Goal: Transaction & Acquisition: Obtain resource

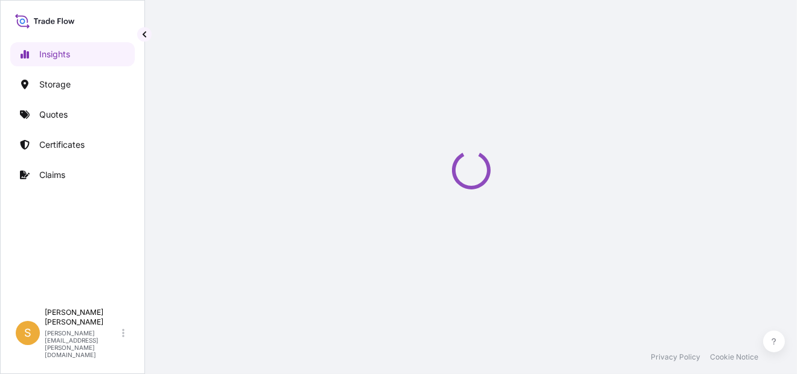
select select "2025"
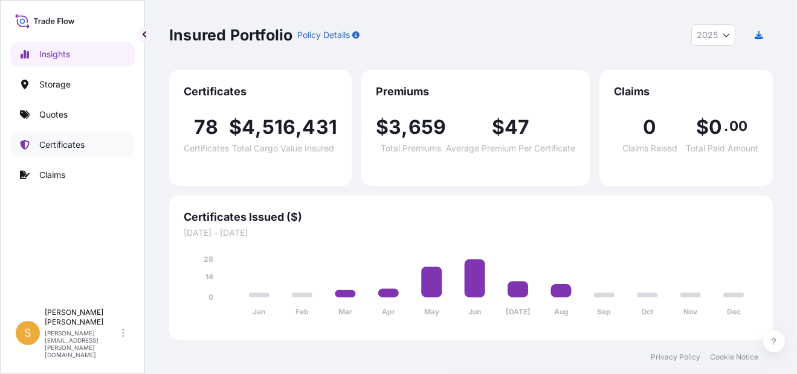
click at [75, 141] on p "Certificates" at bounding box center [61, 145] width 45 height 12
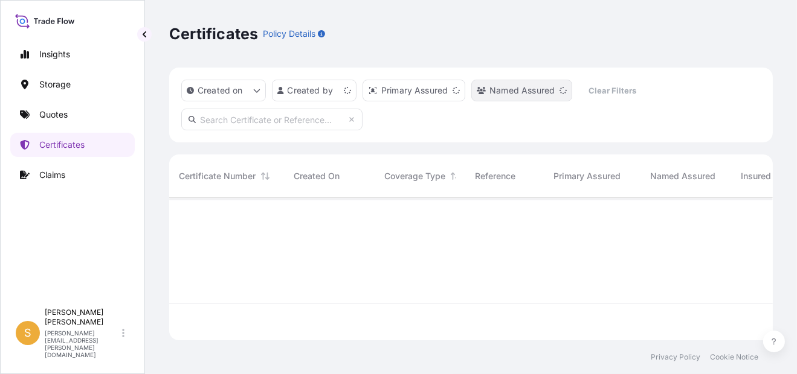
scroll to position [140, 594]
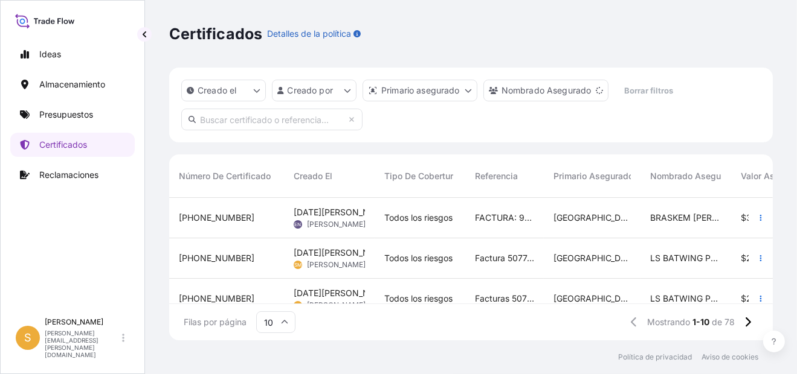
click at [478, 287] on div "Facturas 5076182577, 5076182584, 5076182556 y demás" at bounding box center [504, 299] width 79 height 40
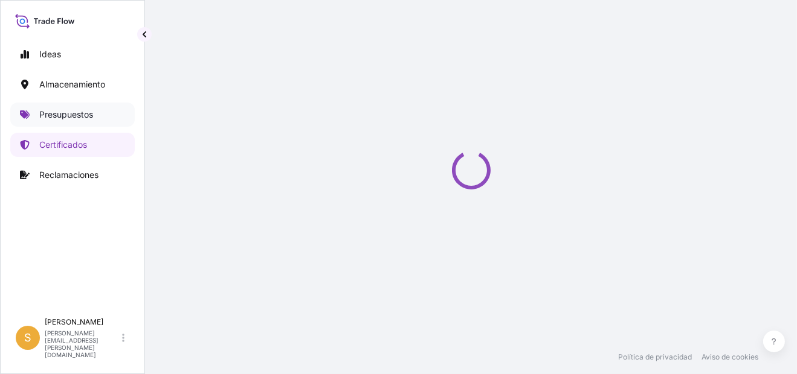
click at [94, 119] on link "Presupuestos" at bounding box center [72, 115] width 124 height 24
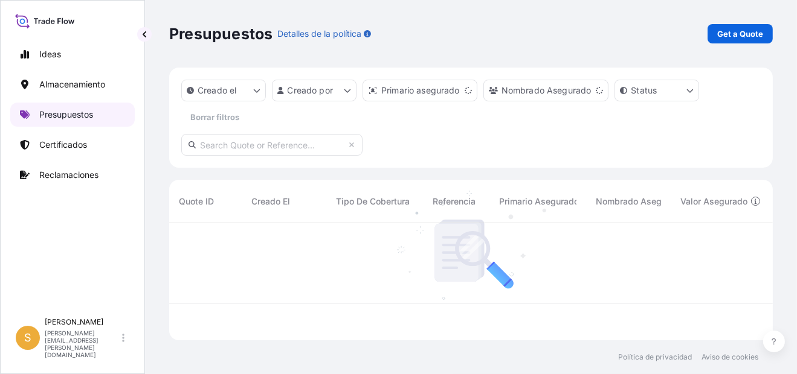
scroll to position [114, 594]
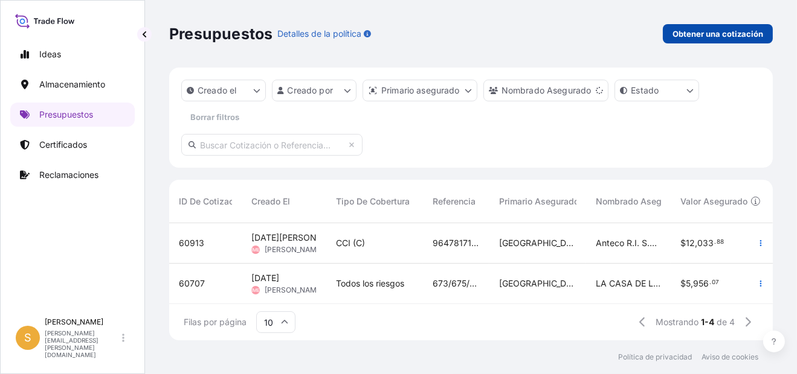
click at [722, 32] on p "Obtener una cotización" at bounding box center [717, 34] width 91 height 12
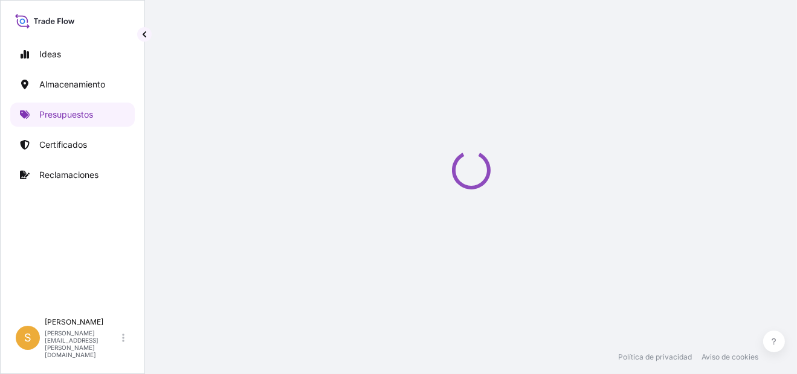
select select "Water"
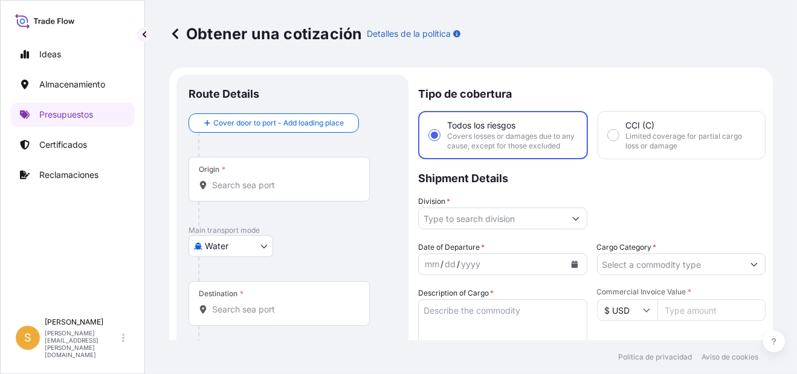
scroll to position [19, 0]
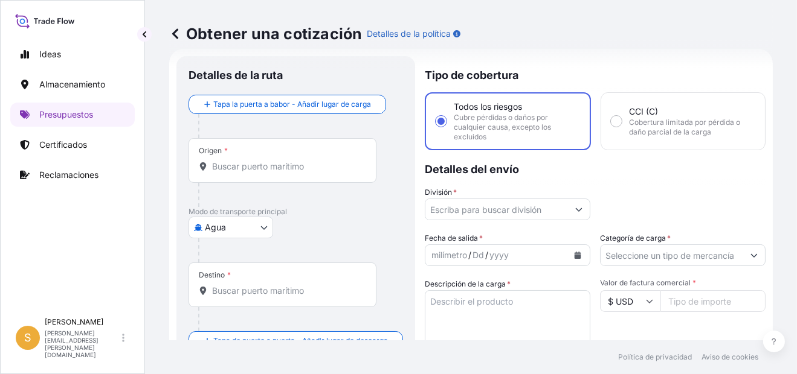
click at [261, 175] on div "Origen *" at bounding box center [282, 160] width 188 height 45
click at [261, 173] on input "Origen *" at bounding box center [286, 167] width 149 height 12
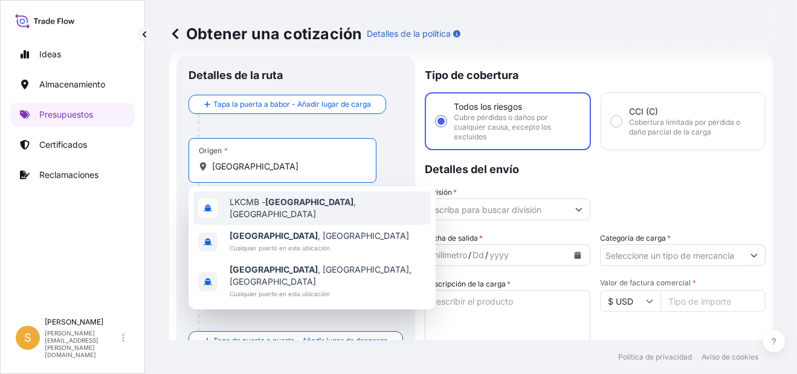
click at [335, 205] on span "LKCMB - [GEOGRAPHIC_DATA] , [GEOGRAPHIC_DATA]" at bounding box center [328, 208] width 196 height 24
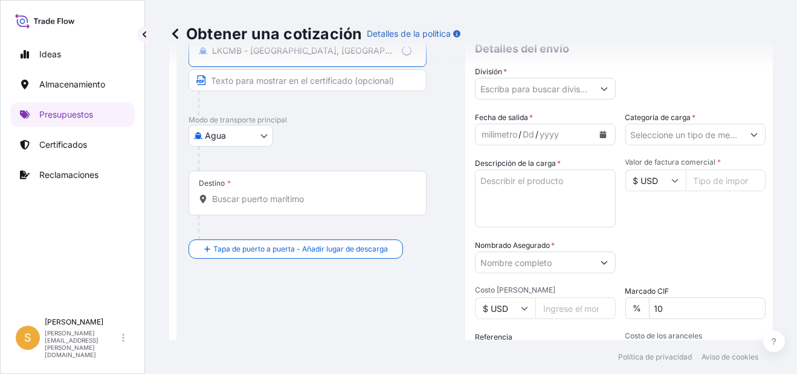
scroll to position [140, 0]
type input "LKCMB - [GEOGRAPHIC_DATA], [GEOGRAPHIC_DATA]"
click at [268, 203] on input "Destino *" at bounding box center [311, 199] width 199 height 12
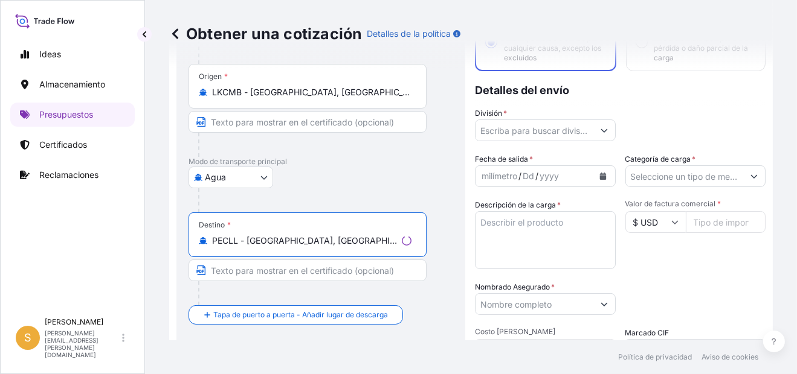
scroll to position [79, 0]
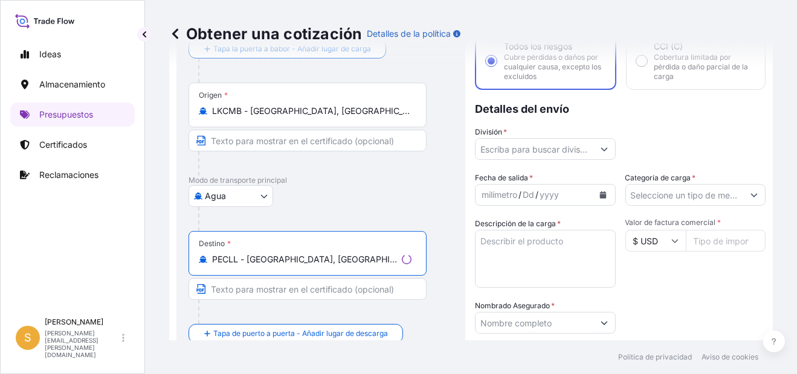
type input "PECLL - [GEOGRAPHIC_DATA], [GEOGRAPHIC_DATA]"
click at [480, 151] on input "División *" at bounding box center [534, 149] width 118 height 22
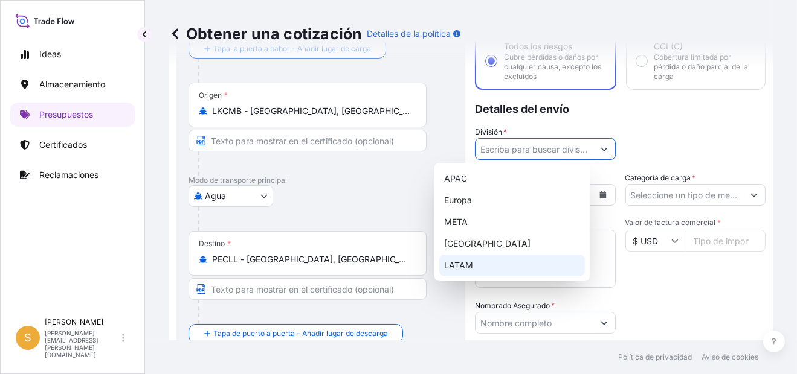
click at [490, 268] on div "LATAM" at bounding box center [512, 266] width 146 height 22
type input "LATAM"
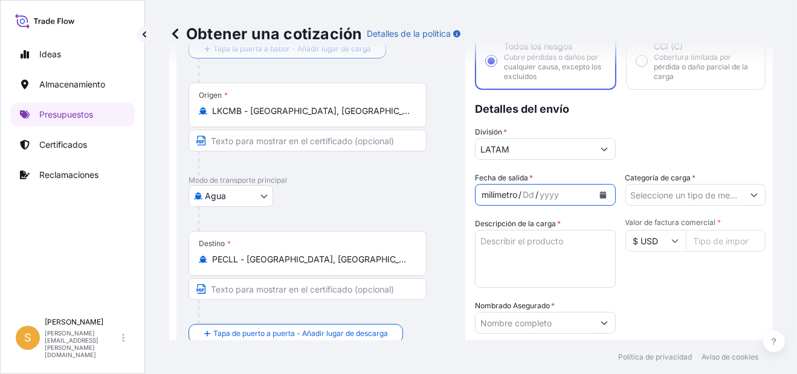
click at [531, 194] on div "milímetro / Dd / yyyy" at bounding box center [534, 195] width 118 height 22
click at [593, 194] on button "Calendario" at bounding box center [602, 194] width 19 height 19
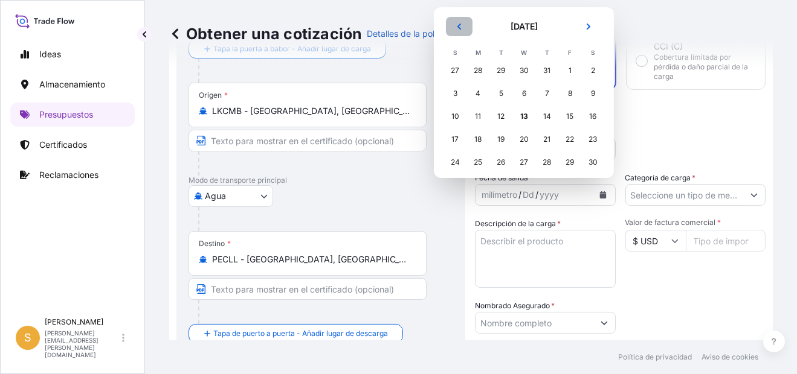
click at [459, 25] on icon "Anterior" at bounding box center [459, 27] width 4 height 6
click at [554, 92] on div "12" at bounding box center [547, 94] width 22 height 22
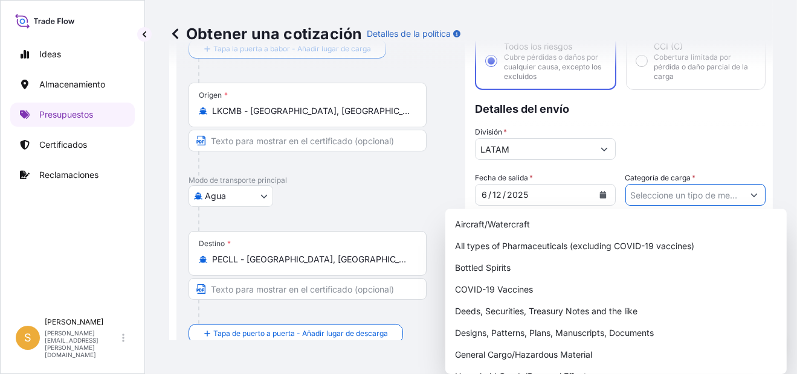
click at [679, 190] on input "Categoría de carga *" at bounding box center [685, 195] width 118 height 22
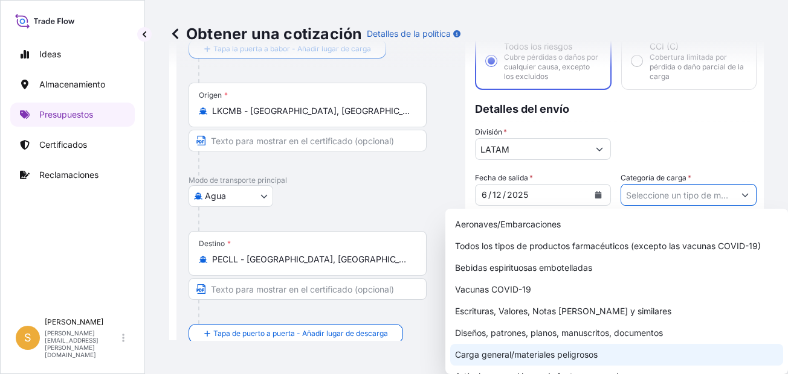
click at [602, 353] on div "Carga general/materiales peligrosos" at bounding box center [616, 355] width 333 height 22
type input "General Cargo/Hazardous Material"
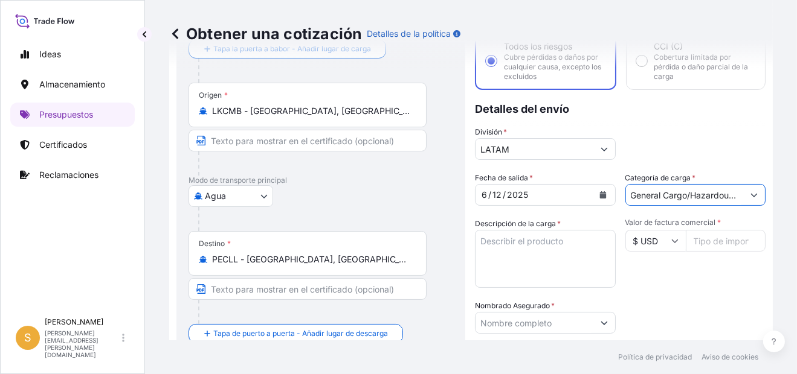
click at [522, 248] on textarea "Descripción de la carga *" at bounding box center [545, 259] width 141 height 58
click at [500, 275] on textarea "PRENDAS DE VESTIR" at bounding box center [545, 259] width 141 height 58
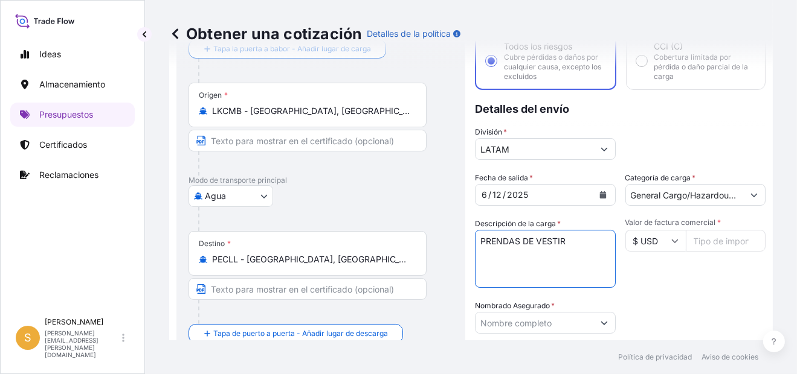
click at [506, 252] on textarea "PRENDAS DE VESTIR" at bounding box center [545, 259] width 141 height 58
click at [531, 241] on textarea "PRENDAS DE VESTIR" at bounding box center [545, 259] width 141 height 58
paste textarea "474 CARTONS"
type textarea "PRENDAS DE VESTIR 474 CARTONS"
click at [707, 240] on input "Valor de factura comercial *" at bounding box center [725, 241] width 80 height 22
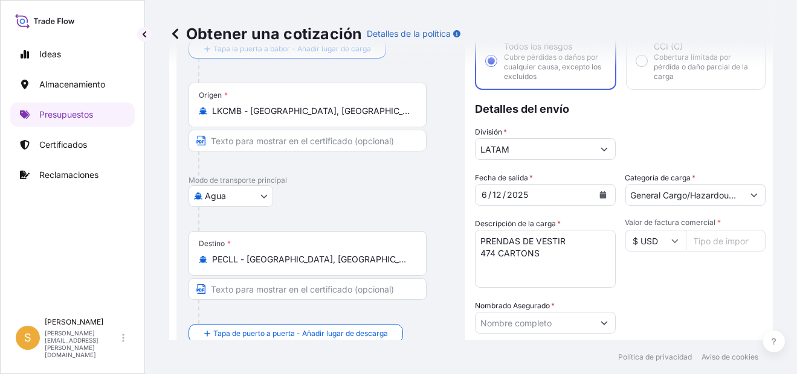
paste input "114718.51"
type input "114718.51"
click at [701, 273] on div "Valor de factura comercial * $ USD 114718.51" at bounding box center [695, 253] width 141 height 70
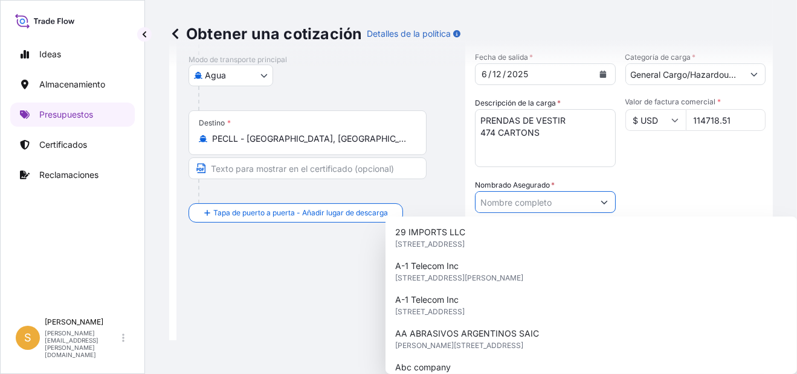
click at [542, 199] on input "Nombrado Asegurado *" at bounding box center [534, 202] width 118 height 22
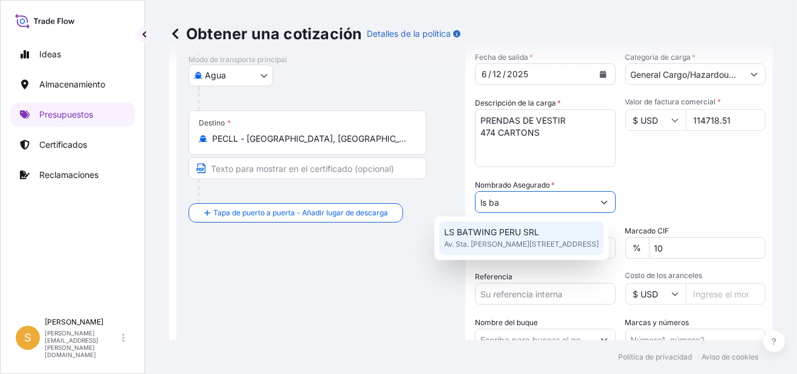
click at [478, 245] on span "Av. Sta. [PERSON_NAME][STREET_ADDRESS]" at bounding box center [521, 245] width 155 height 12
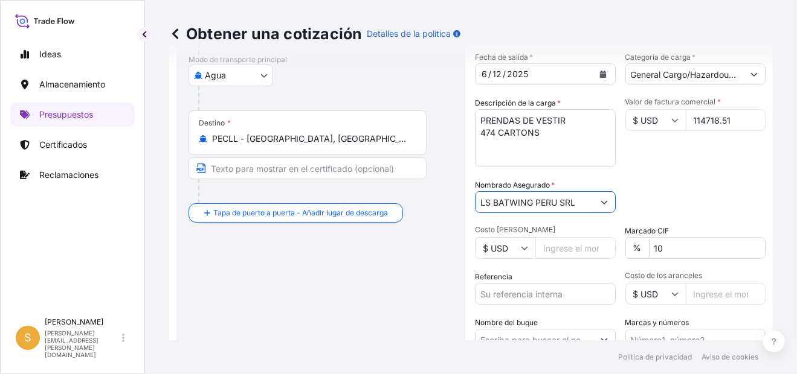
type input "LS BATWING PERU SRL"
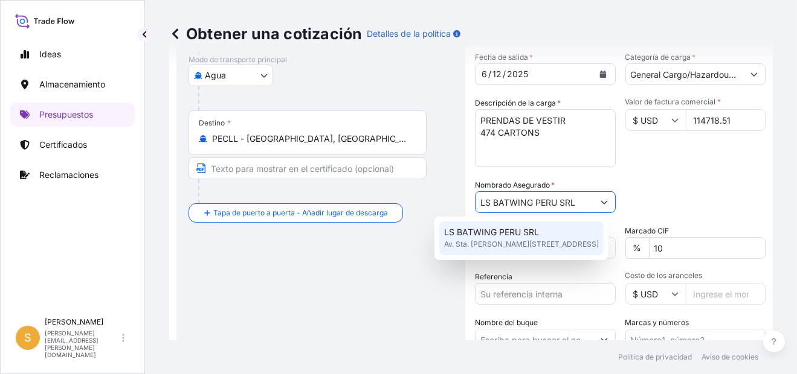
click at [519, 238] on span "LS BATWING PERU SRL" at bounding box center [491, 232] width 95 height 12
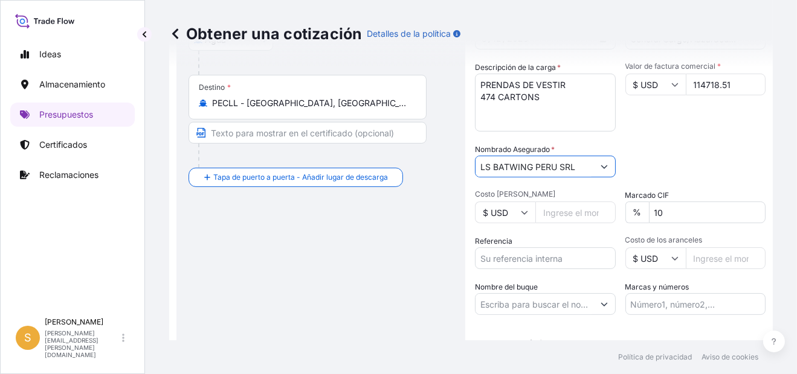
scroll to position [260, 0]
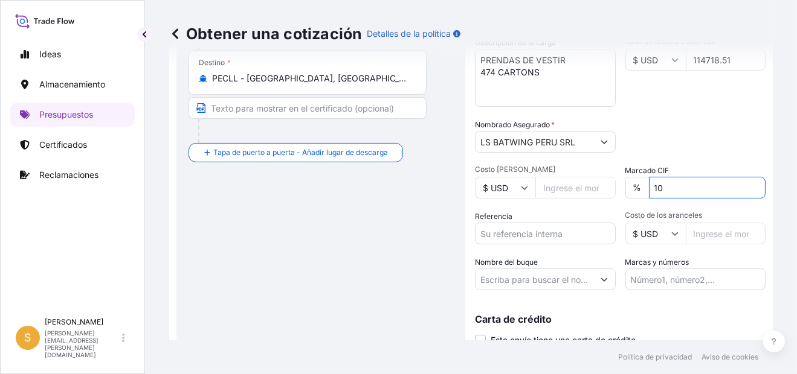
click at [687, 188] on input "10" at bounding box center [707, 188] width 117 height 22
type input "1"
type input "0"
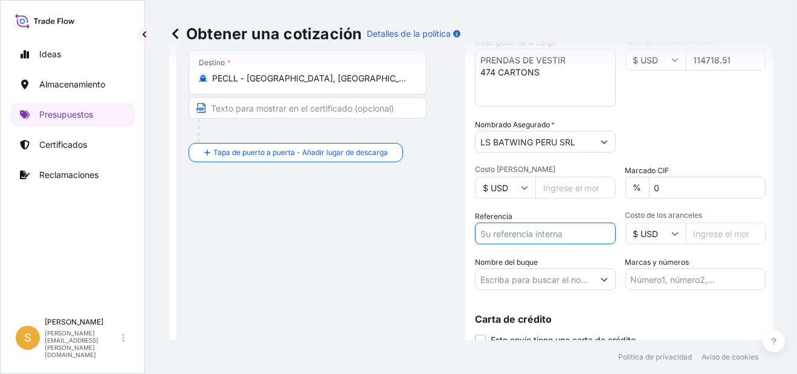
click at [509, 234] on input "Referencia" at bounding box center [545, 234] width 141 height 22
click at [507, 234] on input "Referencia" at bounding box center [545, 234] width 141 height 22
paste input "Facturas 5074927651, 5074927639, 5074927642 y demás"
type input "Facturas 5074927651, 5074927639, 5074927642 y demás"
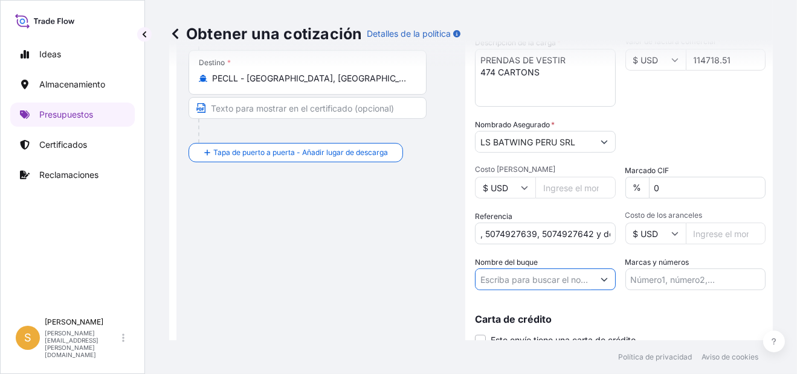
click at [513, 283] on input "Nombre del buque" at bounding box center [534, 280] width 118 height 22
click at [539, 281] on input "Nombre del buque" at bounding box center [534, 280] width 118 height 22
paste input "ITAJAI EXPRESS"
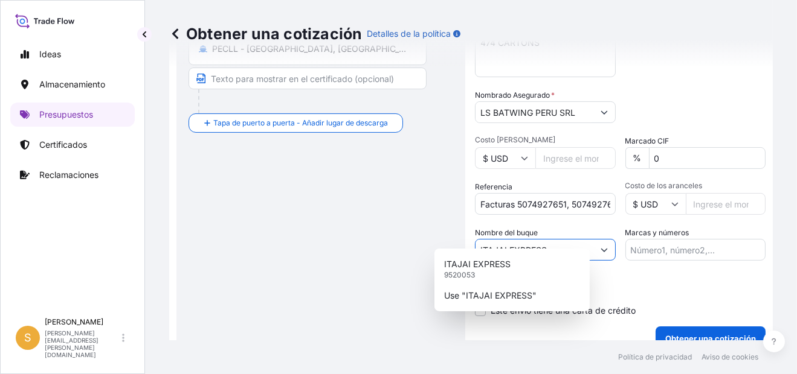
scroll to position [306, 0]
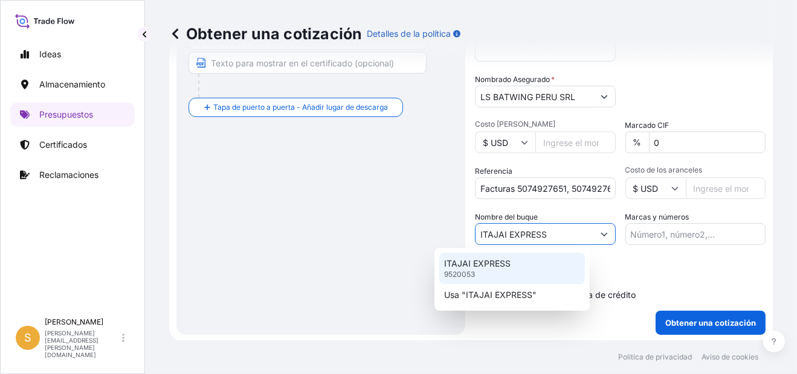
click at [510, 271] on div "ITAJAI EXPRESS 9520053" at bounding box center [512, 268] width 146 height 31
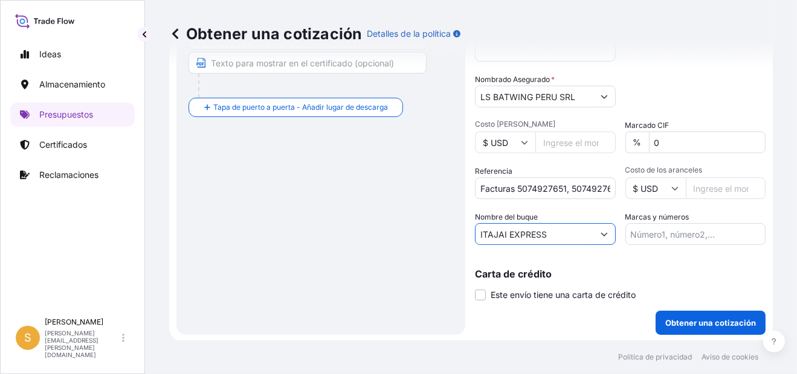
type input "ITAJAI EXPRESS"
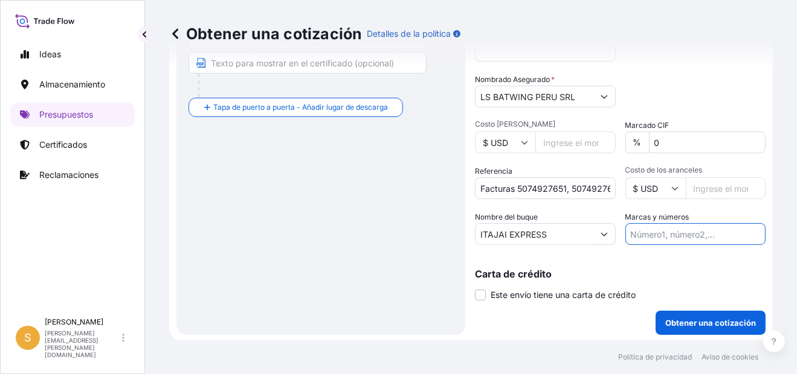
click at [661, 231] on input "Marcas y números" at bounding box center [695, 234] width 141 height 22
click at [720, 229] on input "PRIMA USD 40.00 // BL MAEULSE450741" at bounding box center [695, 234] width 141 height 22
paste input "S2501067147"
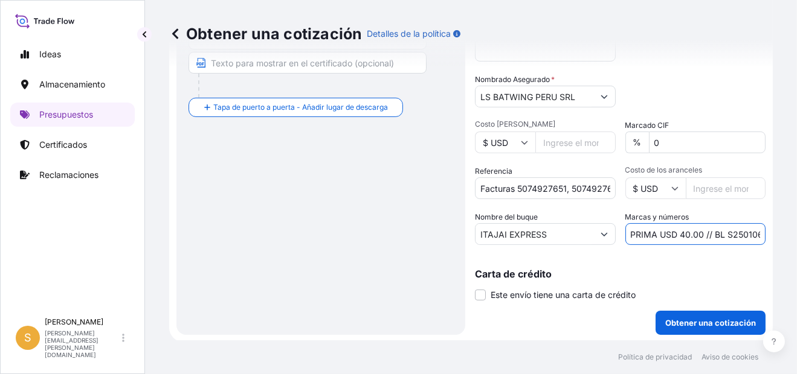
drag, startPoint x: 655, startPoint y: 231, endPoint x: 677, endPoint y: 231, distance: 21.7
click at [677, 231] on input "PRIMA USD 40.00 // BL S2501067147" at bounding box center [695, 234] width 141 height 22
paste input "401.51"
type input "PRIMA USD 401.51 // BL S2501067147"
click at [700, 261] on div "Carta de crédito Este envío tiene una carta de crédito Letter of credit * Lette…" at bounding box center [620, 278] width 290 height 47
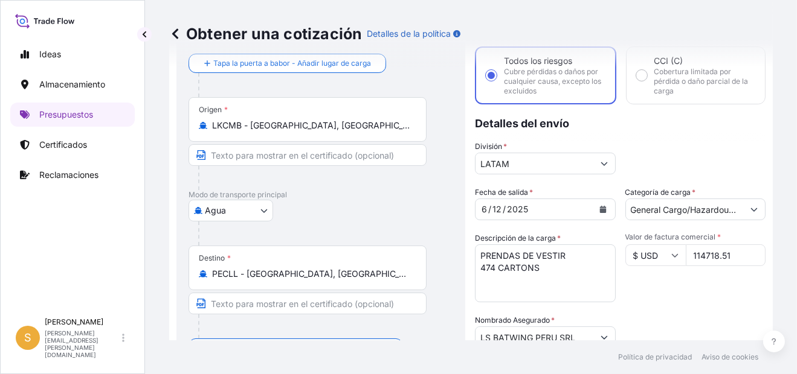
scroll to position [306, 0]
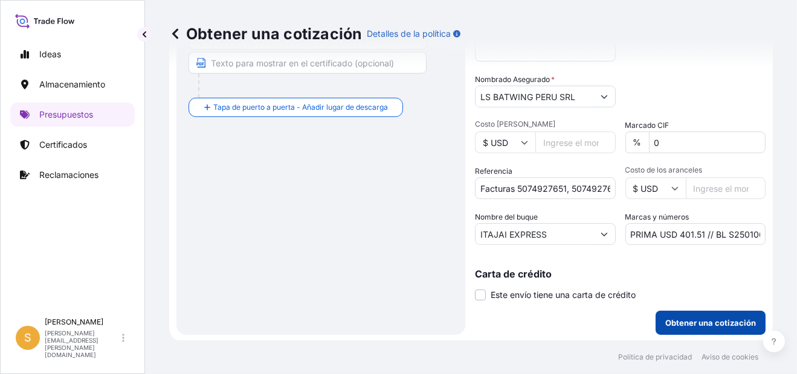
click at [695, 321] on p "Obtener una cotización" at bounding box center [710, 323] width 91 height 12
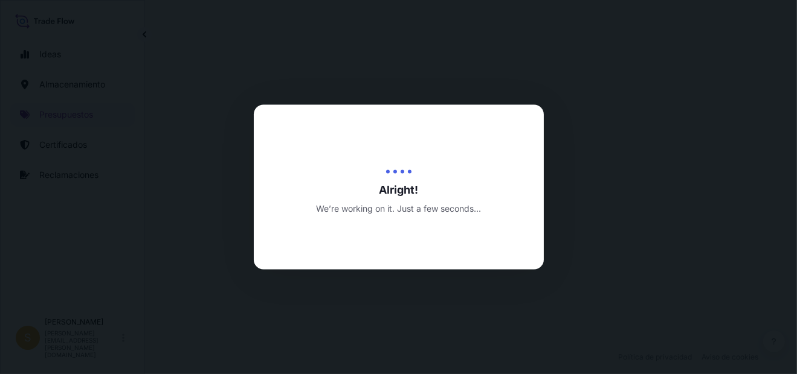
select select "Water"
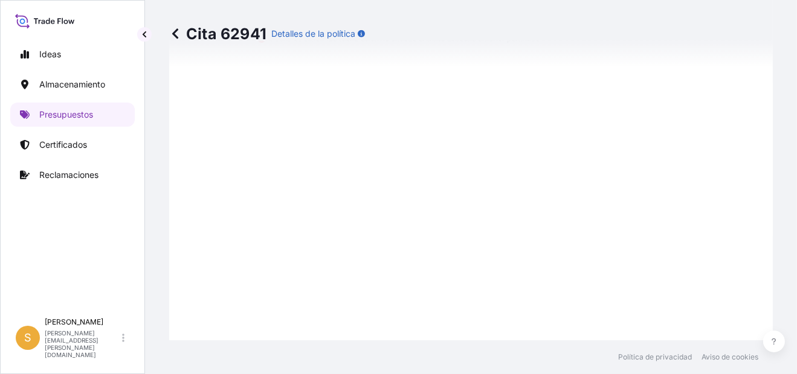
scroll to position [1112, 0]
click at [56, 114] on p "Presupuestos" at bounding box center [66, 115] width 54 height 12
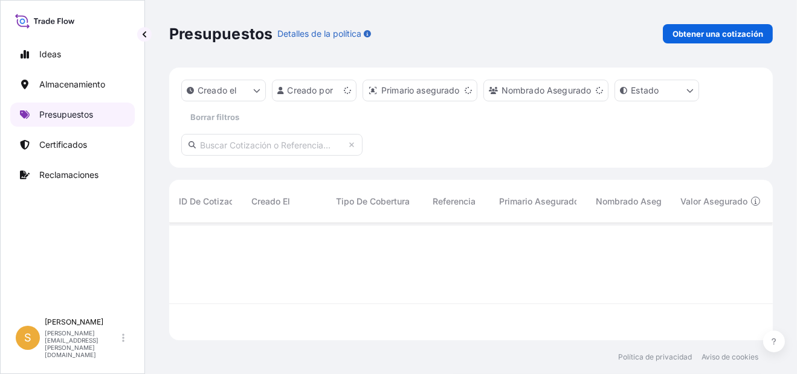
scroll to position [114, 594]
